Goal: Transaction & Acquisition: Book appointment/travel/reservation

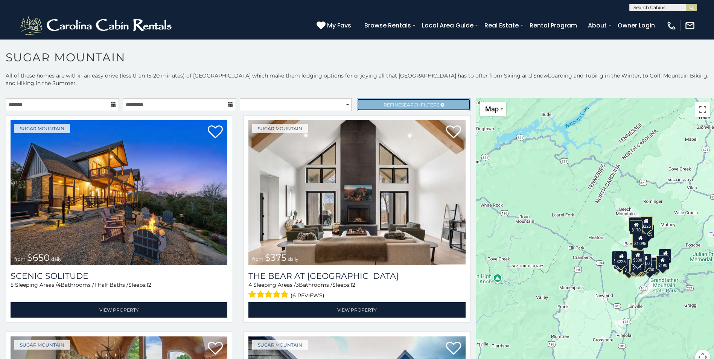
click at [420, 101] on link "Refine Search Filters" at bounding box center [413, 104] width 113 height 13
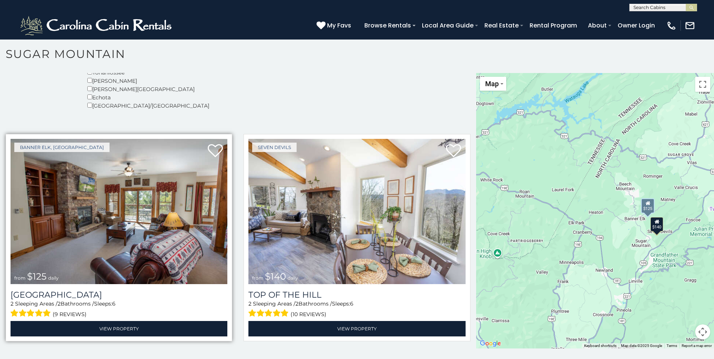
scroll to position [4, 0]
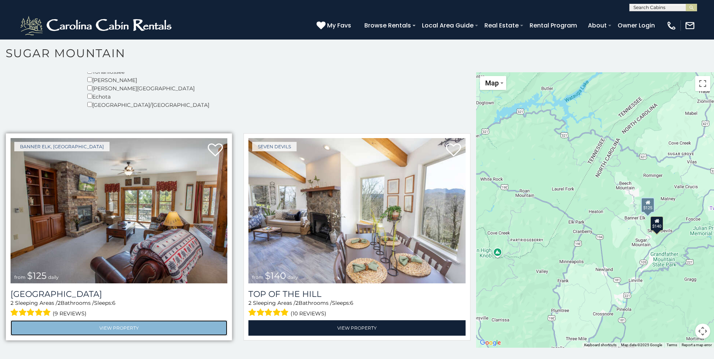
click at [139, 326] on link "View Property" at bounding box center [119, 327] width 217 height 15
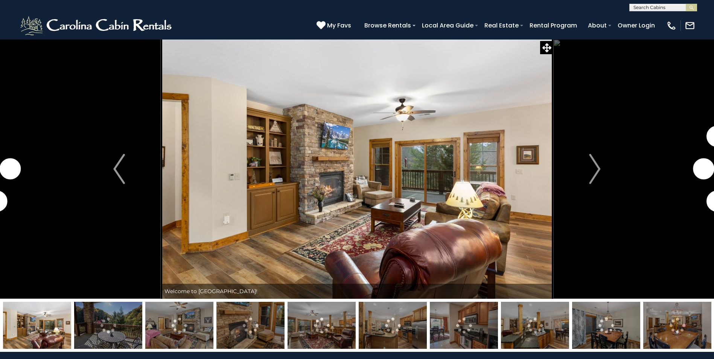
click at [112, 327] on img at bounding box center [108, 325] width 68 height 47
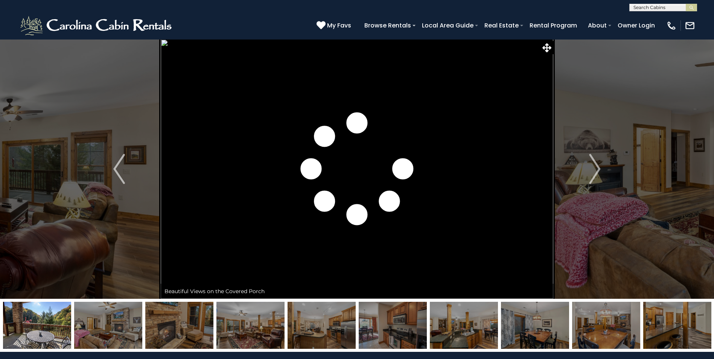
click at [114, 327] on img at bounding box center [108, 325] width 68 height 47
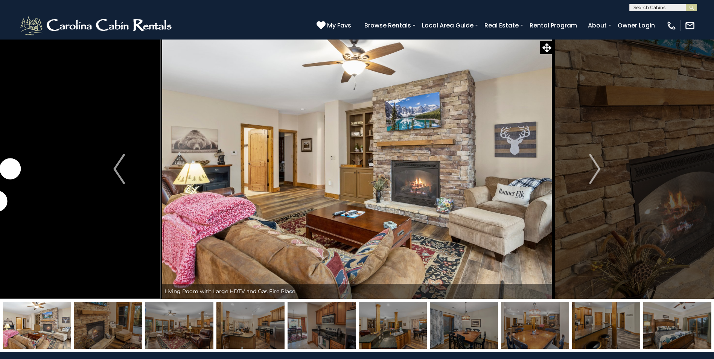
click at [120, 335] on img at bounding box center [108, 325] width 68 height 47
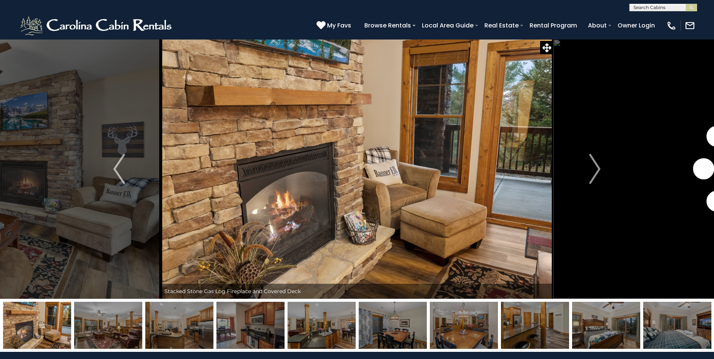
click at [147, 329] on img at bounding box center [179, 325] width 68 height 47
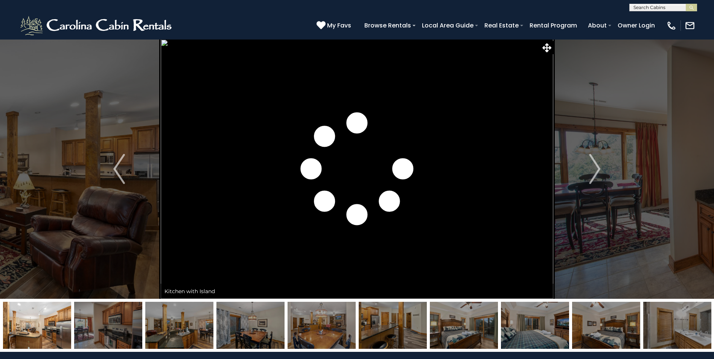
click at [165, 324] on img at bounding box center [179, 325] width 68 height 47
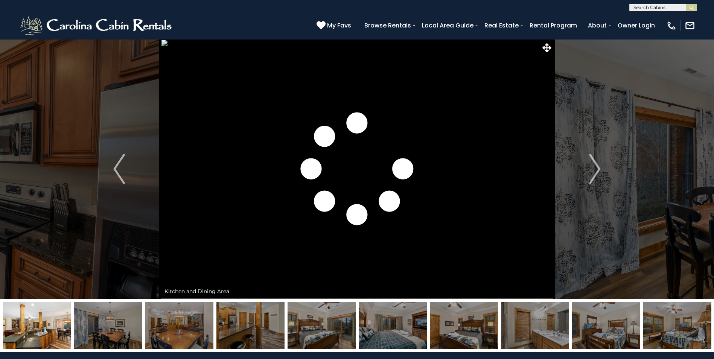
click at [95, 341] on img at bounding box center [108, 325] width 68 height 47
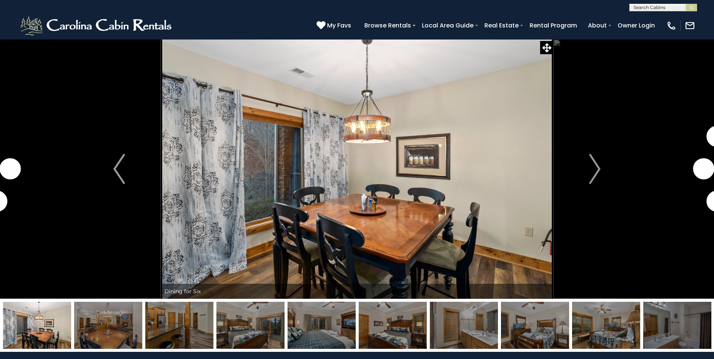
click at [131, 334] on img at bounding box center [108, 325] width 68 height 47
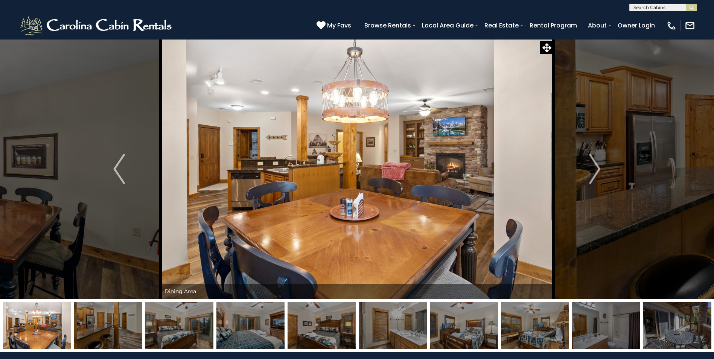
click at [124, 337] on img at bounding box center [108, 325] width 68 height 47
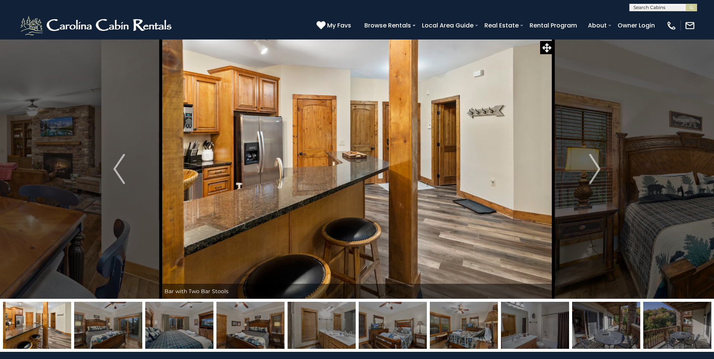
click at [171, 326] on img at bounding box center [179, 325] width 68 height 47
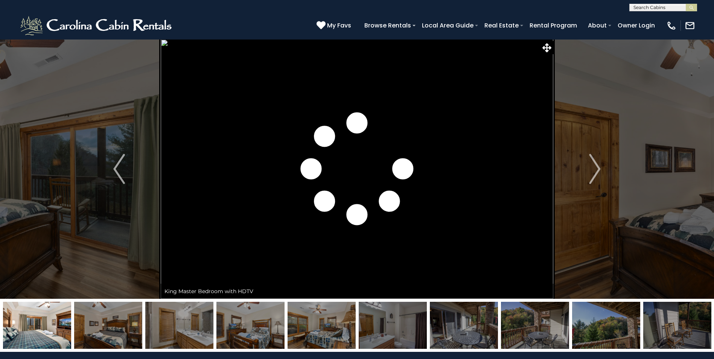
click at [166, 330] on img at bounding box center [179, 325] width 68 height 47
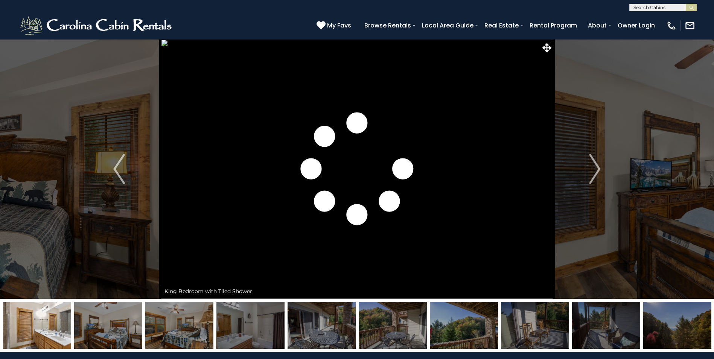
click at [150, 330] on img at bounding box center [179, 325] width 68 height 47
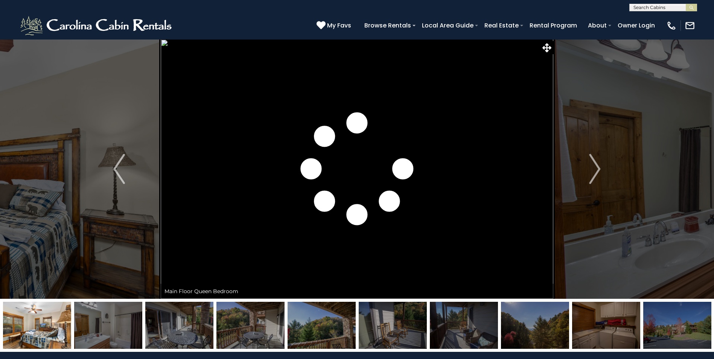
click at [155, 334] on img at bounding box center [179, 325] width 68 height 47
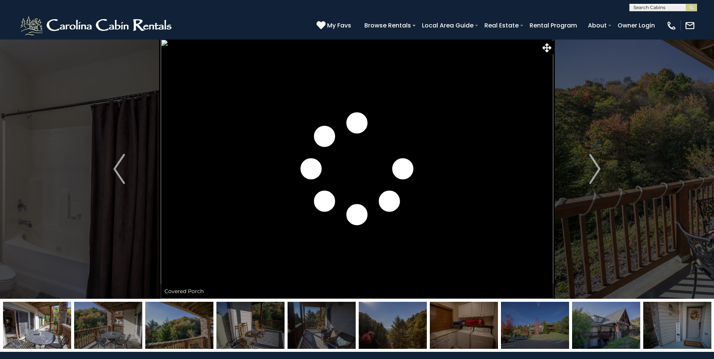
click at [168, 333] on img at bounding box center [179, 325] width 68 height 47
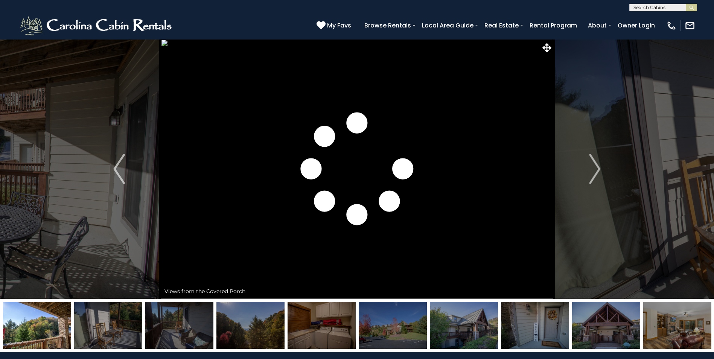
drag, startPoint x: 244, startPoint y: 332, endPoint x: 267, endPoint y: 333, distance: 22.6
click at [249, 332] on img at bounding box center [251, 325] width 68 height 47
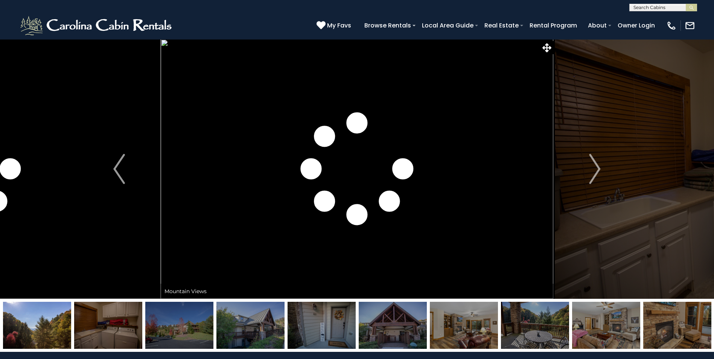
click at [232, 332] on img at bounding box center [251, 325] width 68 height 47
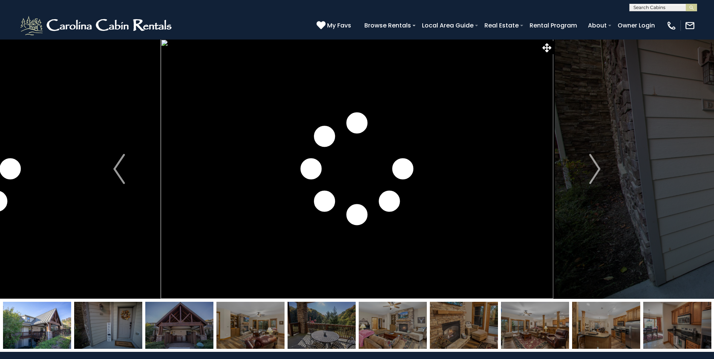
click at [202, 337] on img at bounding box center [179, 325] width 68 height 47
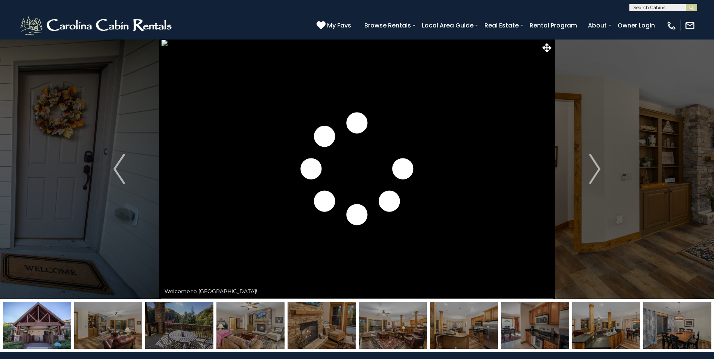
click at [390, 322] on img at bounding box center [393, 325] width 68 height 47
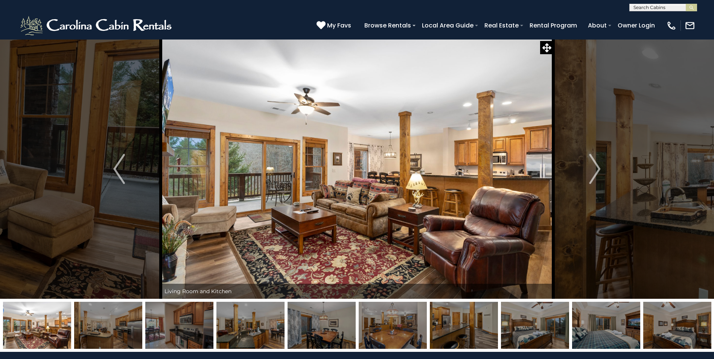
click at [110, 325] on img at bounding box center [108, 325] width 68 height 47
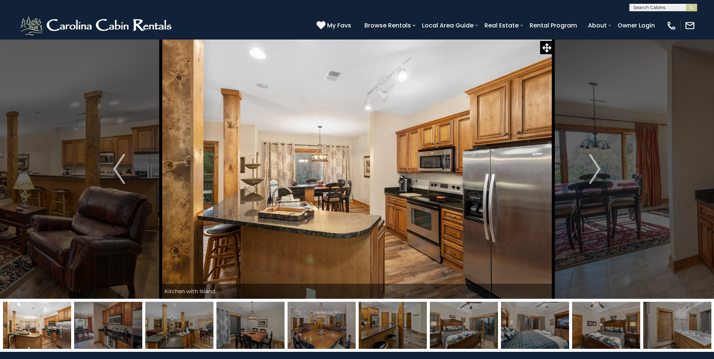
click at [100, 331] on img at bounding box center [108, 325] width 68 height 47
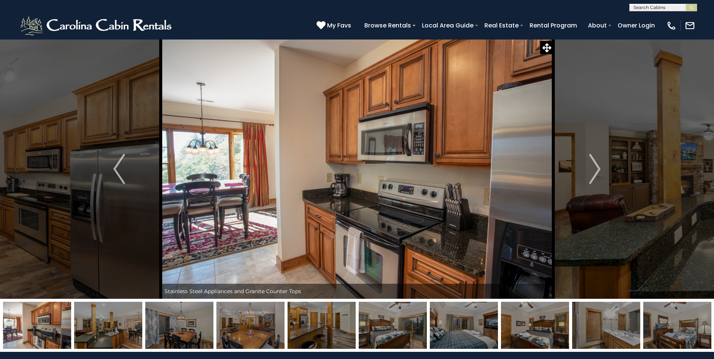
click at [133, 332] on img at bounding box center [108, 325] width 68 height 47
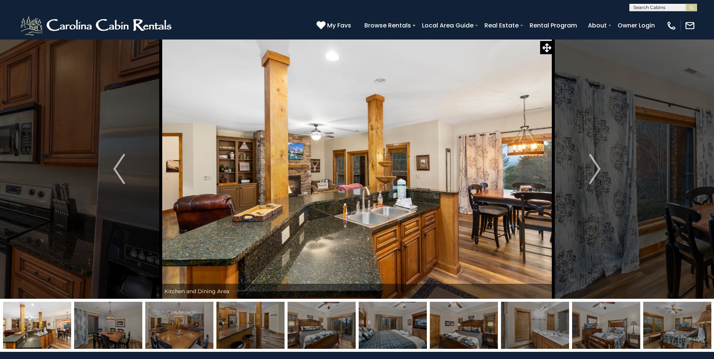
click at [98, 340] on img at bounding box center [108, 325] width 68 height 47
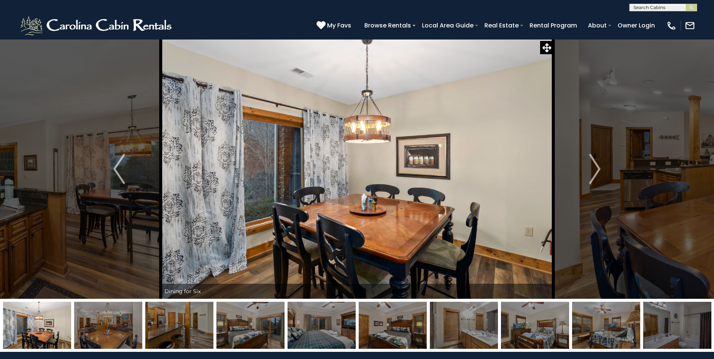
click at [103, 329] on img at bounding box center [108, 325] width 68 height 47
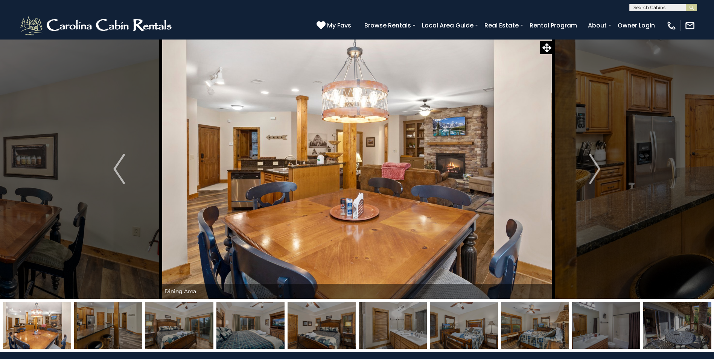
click at [127, 331] on img at bounding box center [108, 325] width 68 height 47
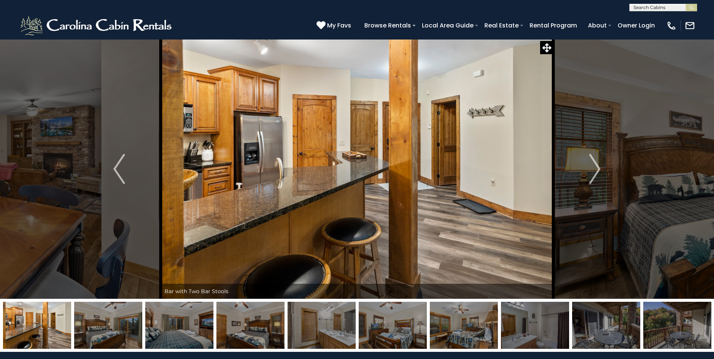
click at [158, 332] on img at bounding box center [179, 325] width 68 height 47
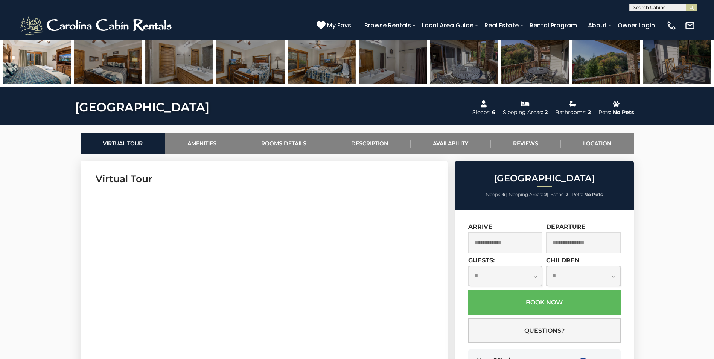
scroll to position [377, 0]
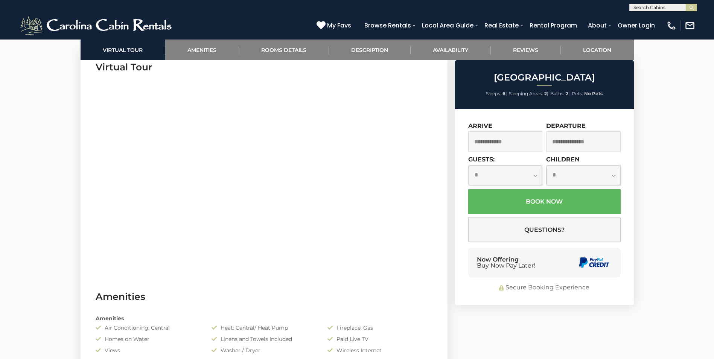
click at [532, 179] on select "**********" at bounding box center [506, 175] width 74 height 20
select select "*"
click at [469, 165] on select "**********" at bounding box center [506, 175] width 74 height 20
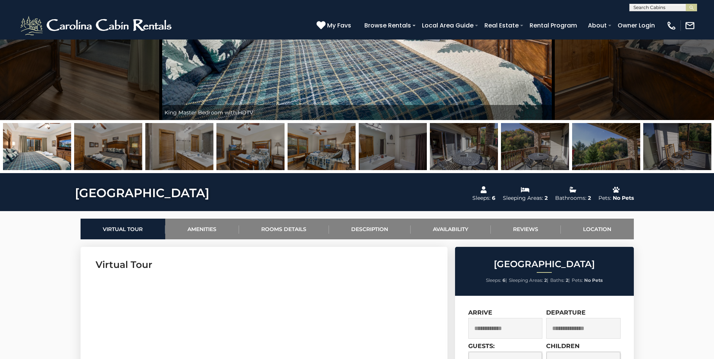
scroll to position [38, 0]
